Goal: Navigation & Orientation: Find specific page/section

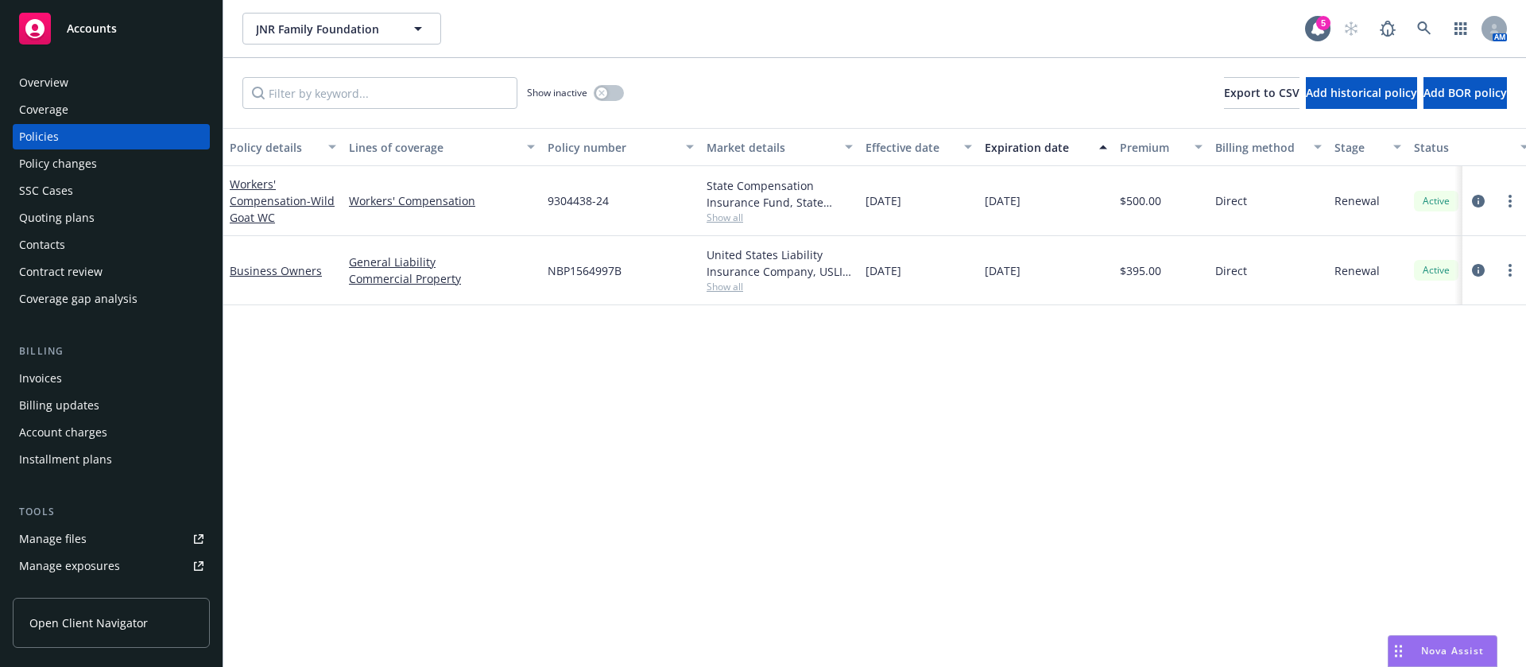
click at [729, 218] on span "Show all" at bounding box center [779, 218] width 146 height 14
click at [726, 290] on span "Show all" at bounding box center [779, 287] width 146 height 14
click at [713, 229] on div "State Compensation Insurance Fund, State Compensation Insurance Fund (SCIF) Sho…" at bounding box center [779, 201] width 159 height 70
click at [723, 213] on span "Show all" at bounding box center [779, 218] width 146 height 14
click at [59, 107] on div "Coverage" at bounding box center [43, 109] width 49 height 25
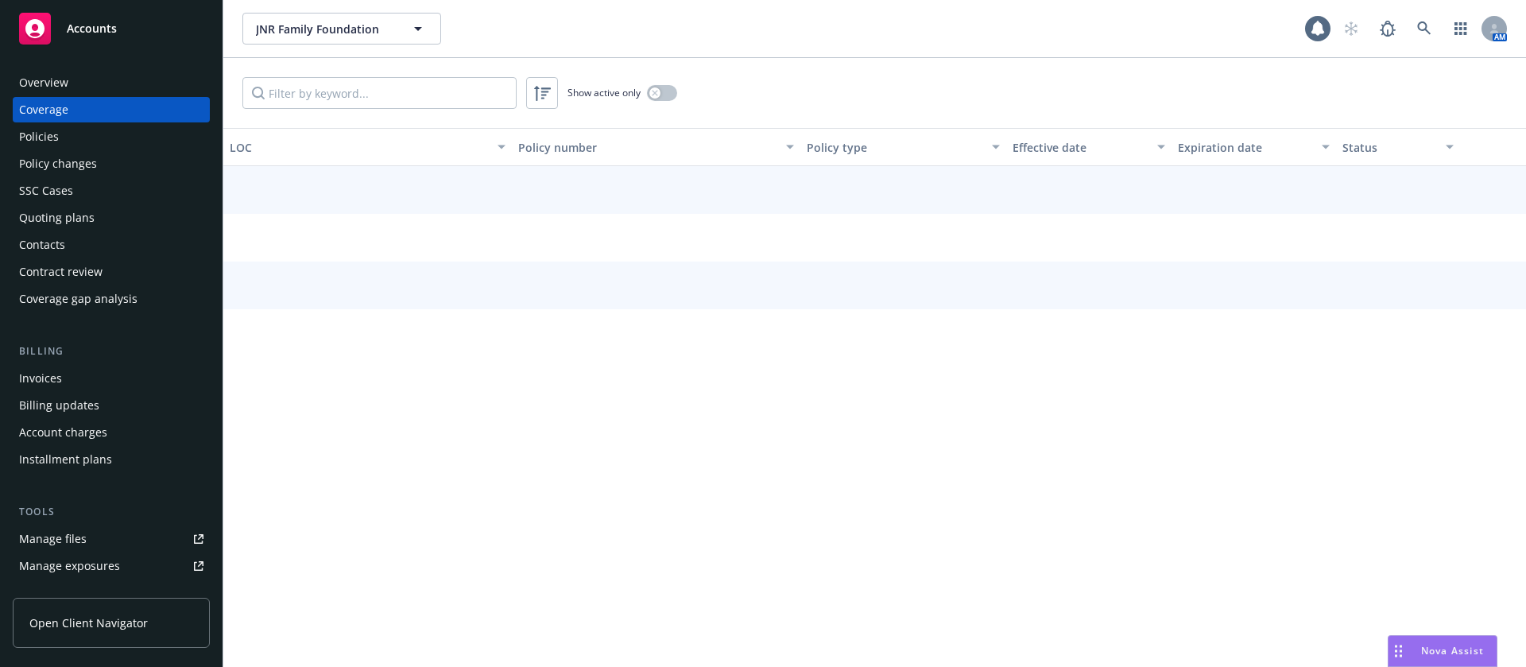
click at [67, 82] on div "Overview" at bounding box center [43, 82] width 49 height 25
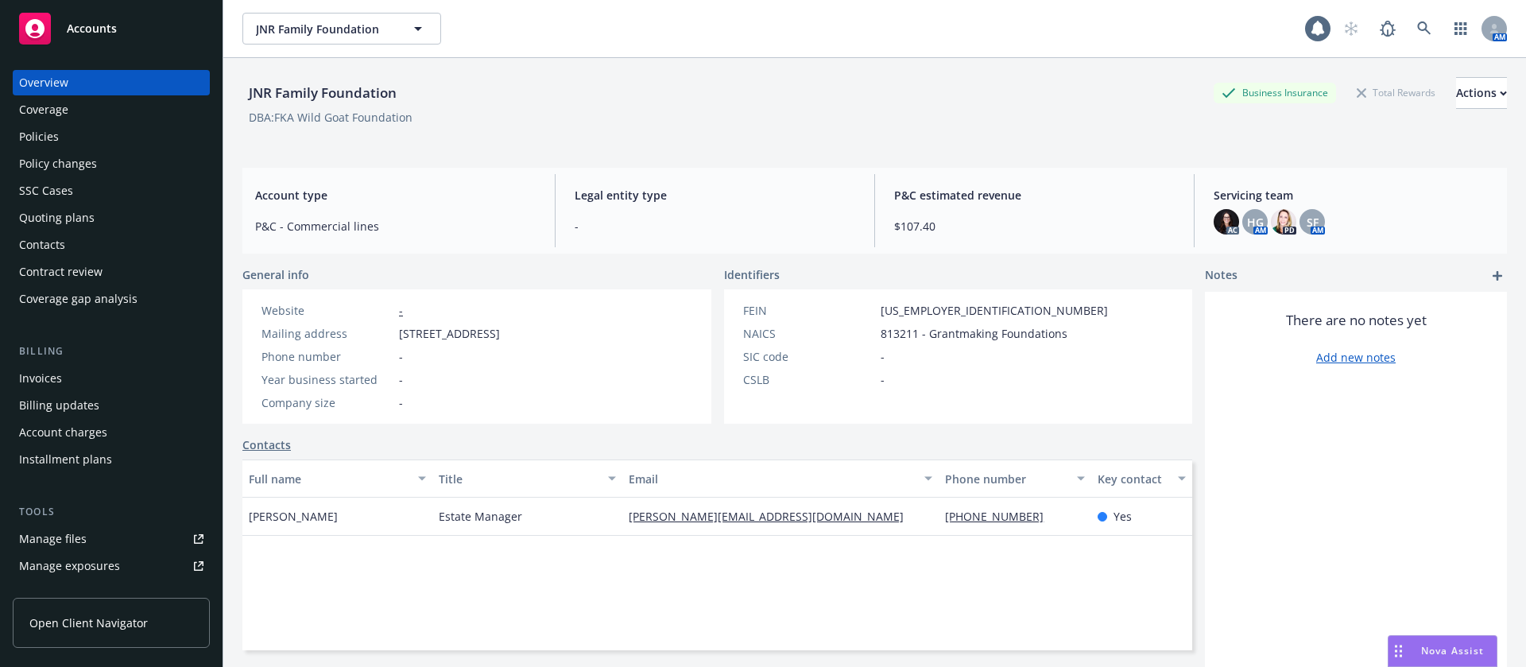
click at [465, 321] on div "Website - Mailing address PO Box 2340, Windsor, CA, 95492 Phone number - Year b…" at bounding box center [380, 356] width 251 height 109
click at [489, 350] on div "Phone number -" at bounding box center [380, 356] width 251 height 17
click at [1456, 92] on div "Actions" at bounding box center [1481, 93] width 51 height 30
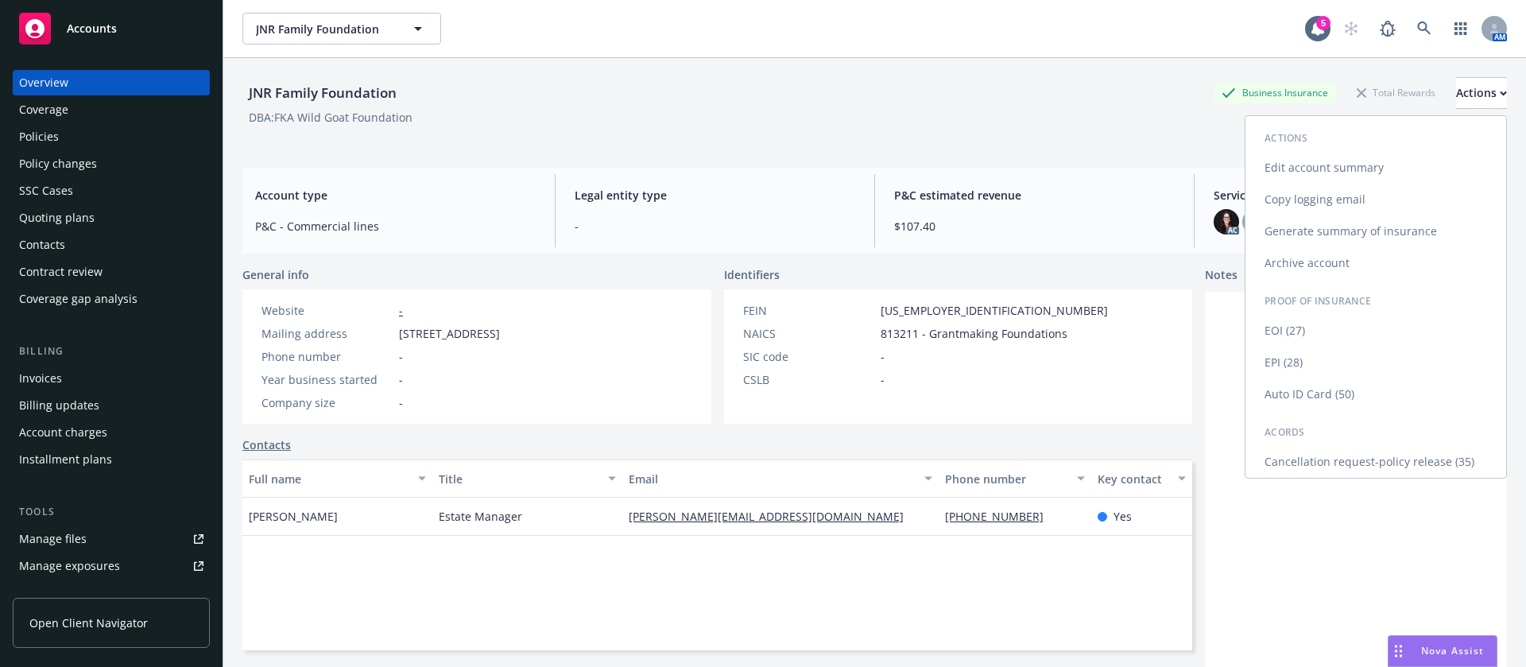
click at [1351, 159] on link "Edit account summary" at bounding box center [1375, 168] width 261 height 32
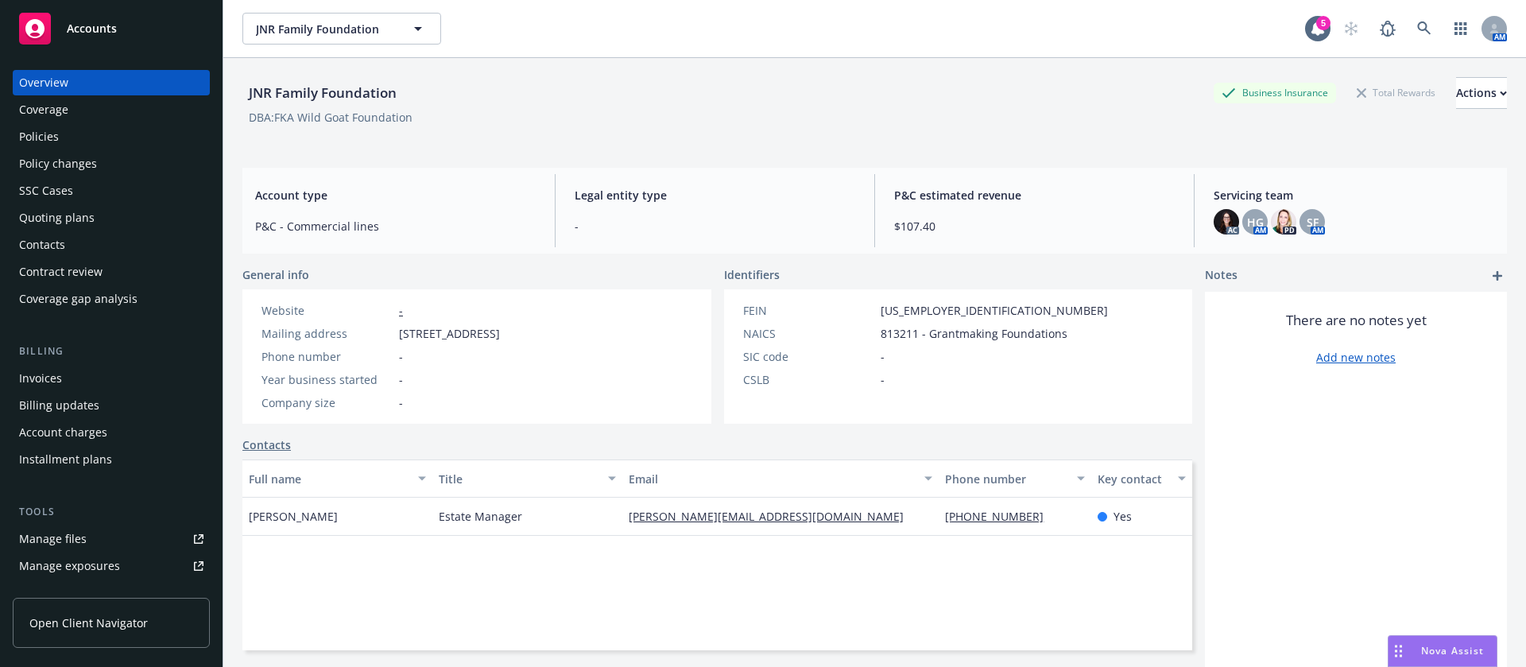
select select "US"
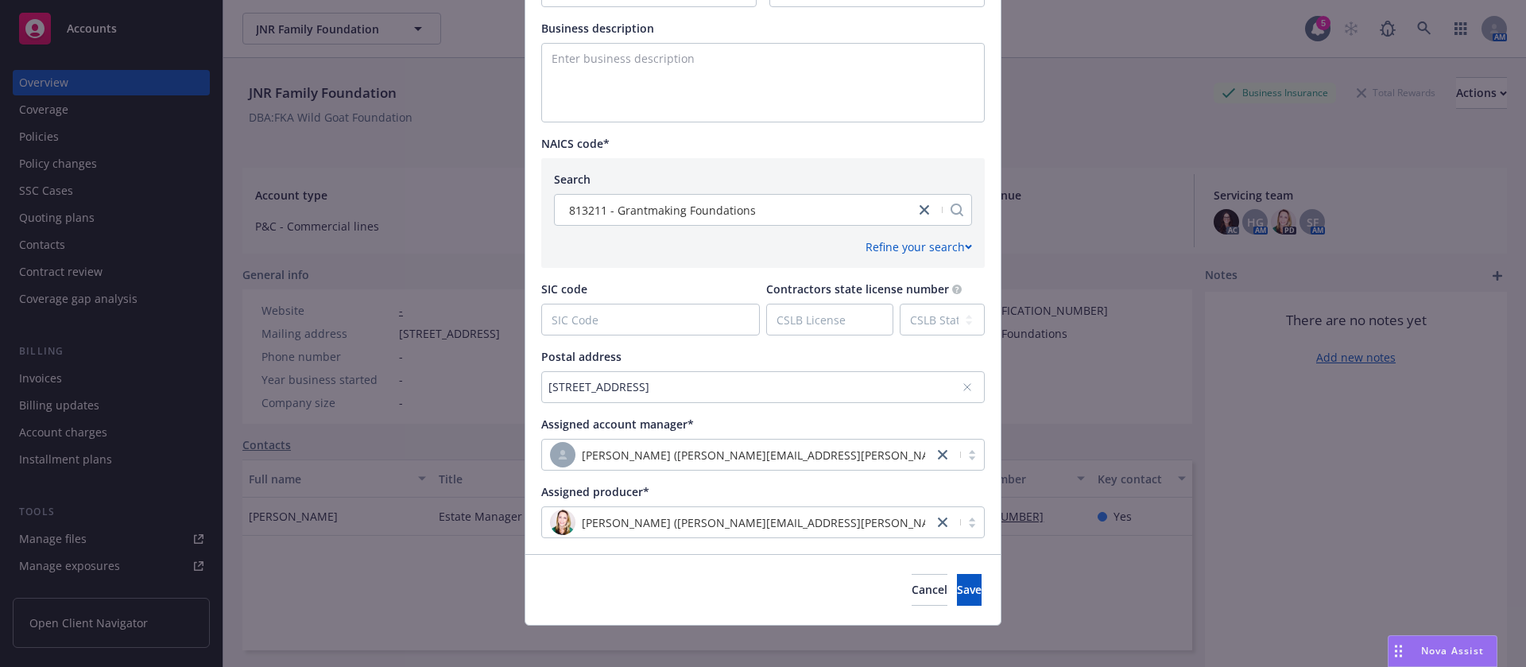
scroll to position [625, 0]
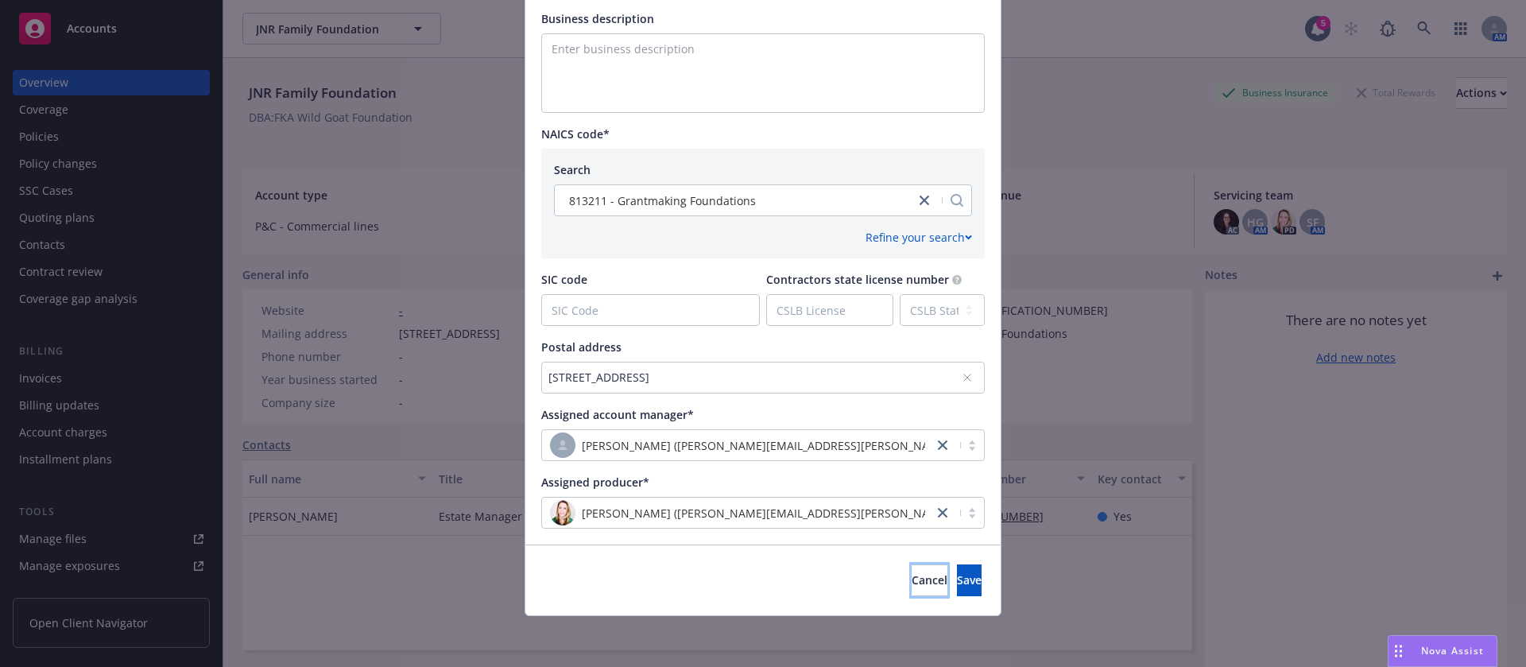
click at [911, 580] on span "Cancel" at bounding box center [929, 579] width 36 height 15
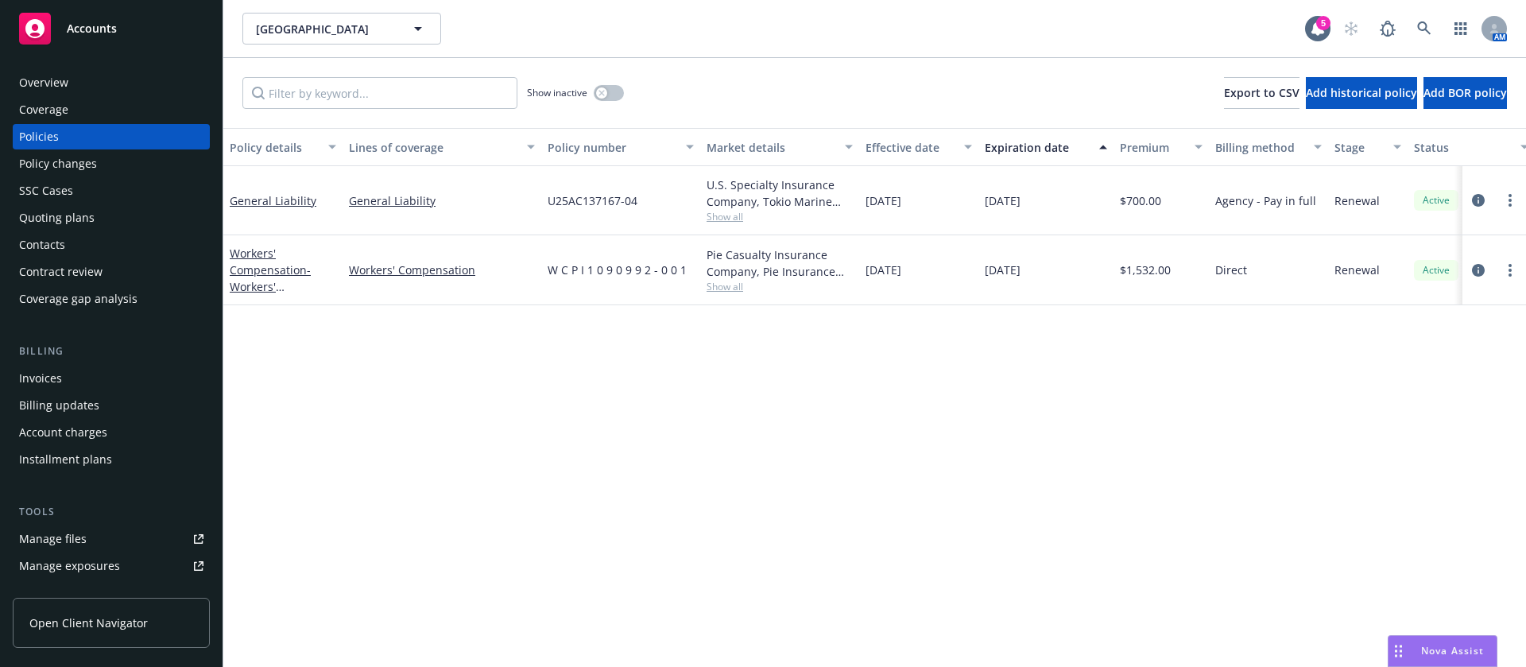
click at [113, 249] on div "Contacts" at bounding box center [111, 244] width 184 height 25
